Goal: Entertainment & Leisure: Consume media (video, audio)

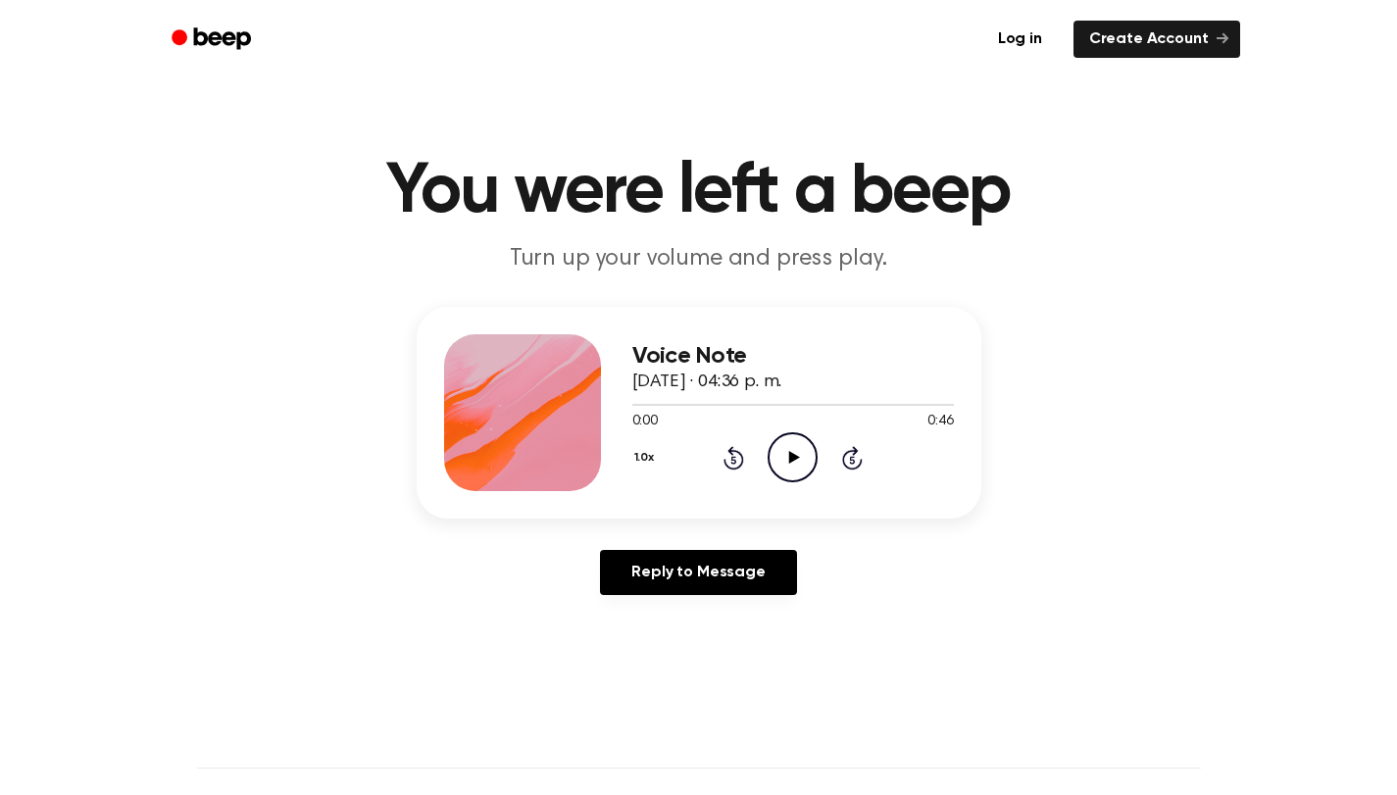
click at [795, 451] on icon "Play Audio" at bounding box center [792, 457] width 50 height 50
click at [791, 455] on icon at bounding box center [794, 457] width 11 height 13
click at [791, 455] on icon at bounding box center [792, 457] width 9 height 13
click at [782, 460] on icon "Play Audio" at bounding box center [792, 457] width 50 height 50
click at [801, 463] on icon "Pause Audio" at bounding box center [792, 457] width 50 height 50
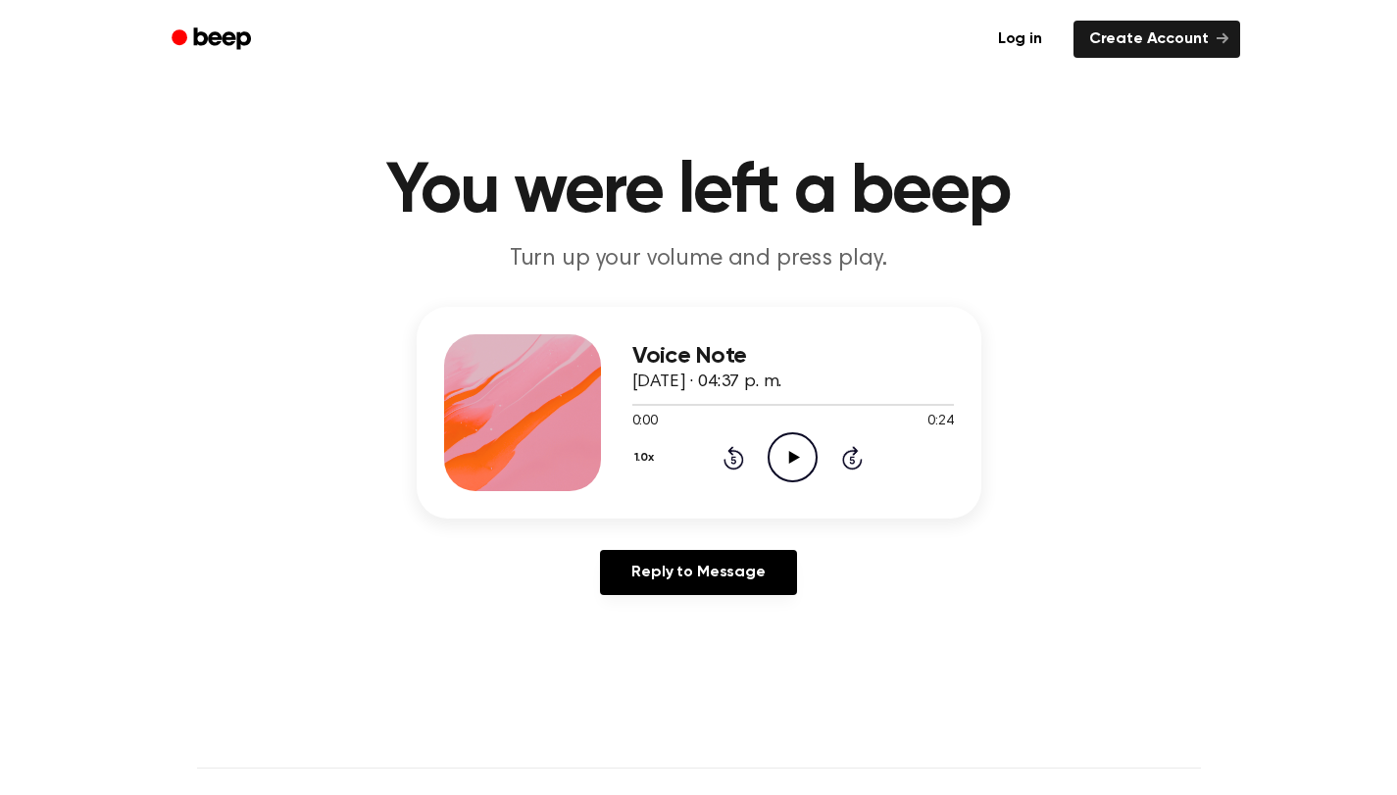
click at [805, 453] on icon "Play Audio" at bounding box center [792, 457] width 50 height 50
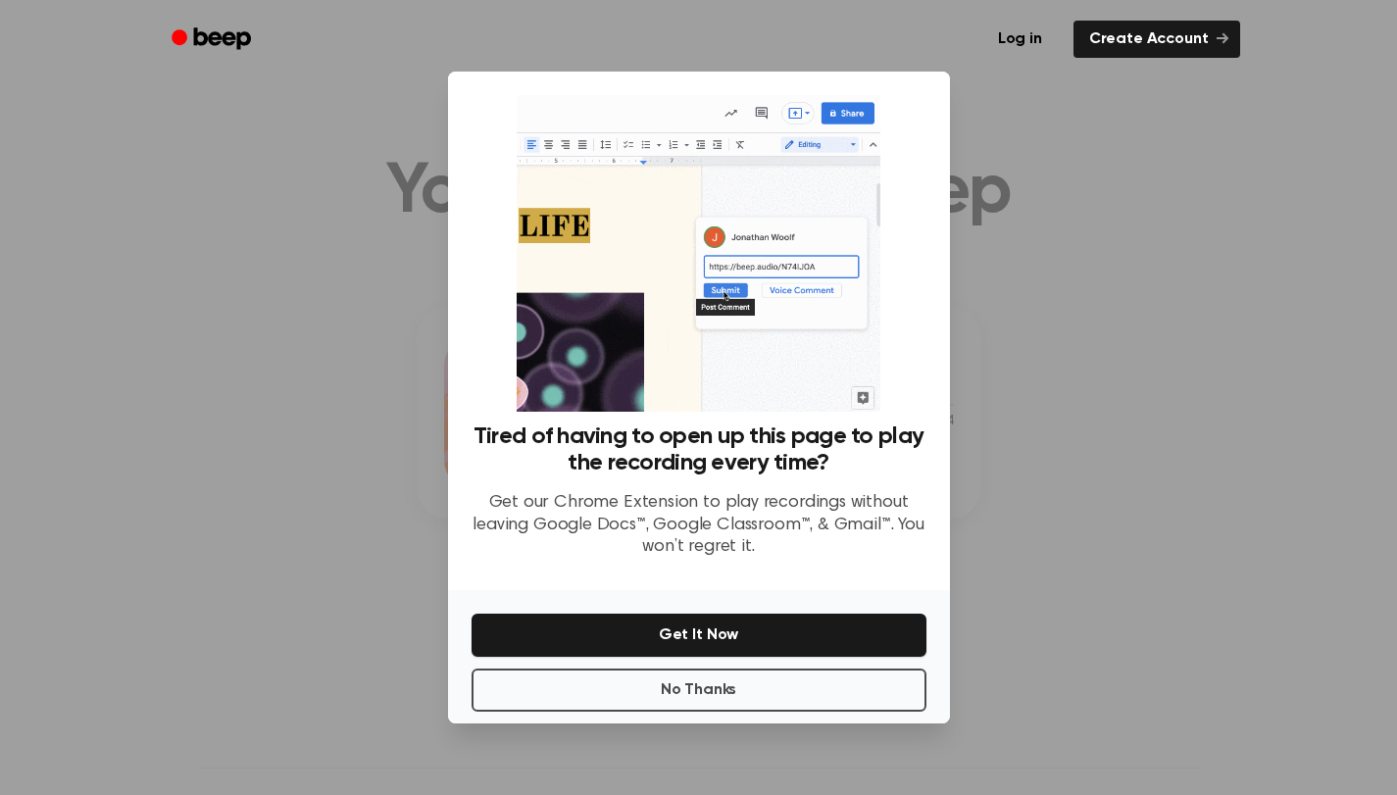
click at [1011, 422] on div at bounding box center [698, 397] width 1397 height 795
click at [791, 690] on button "No Thanks" at bounding box center [698, 689] width 455 height 43
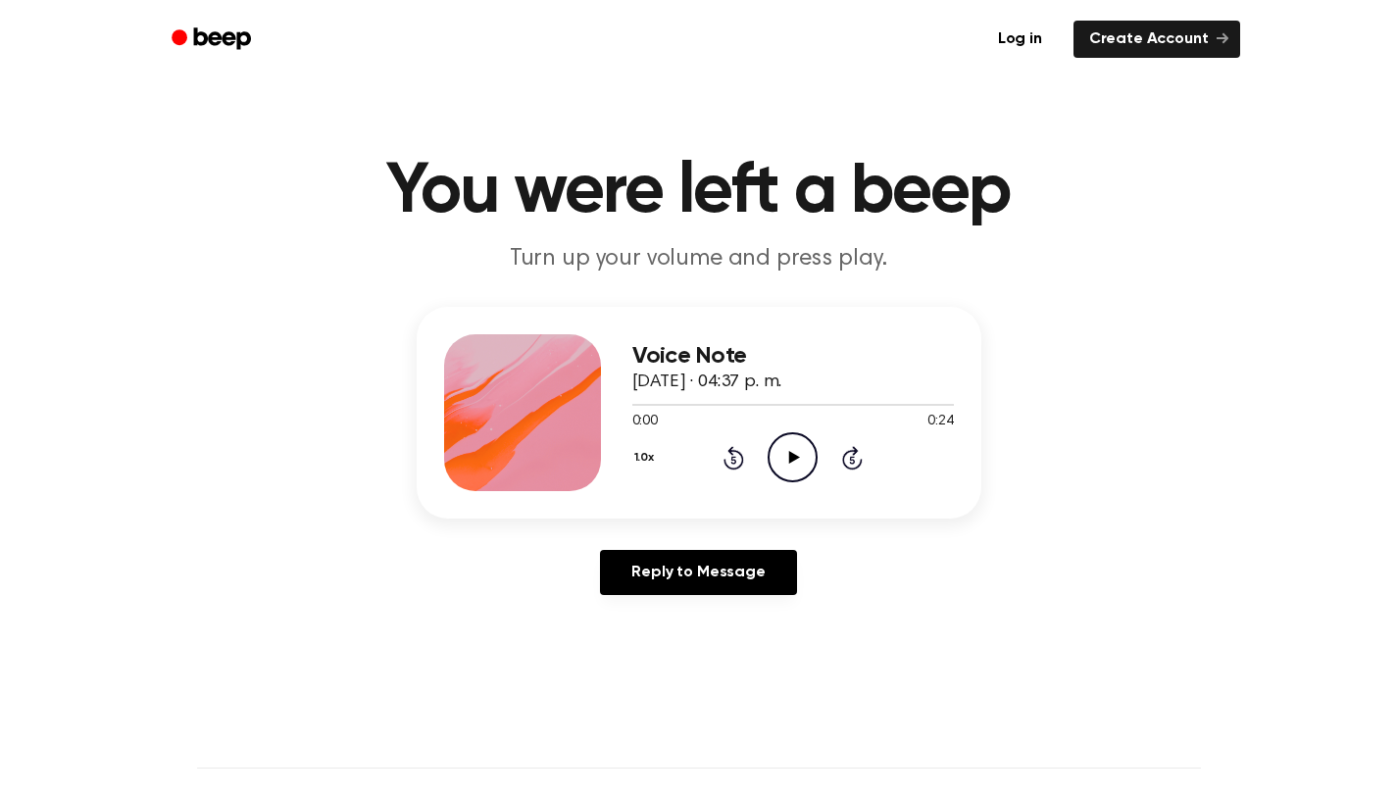
click at [793, 468] on icon "Play Audio" at bounding box center [792, 457] width 50 height 50
